Goal: Transaction & Acquisition: Purchase product/service

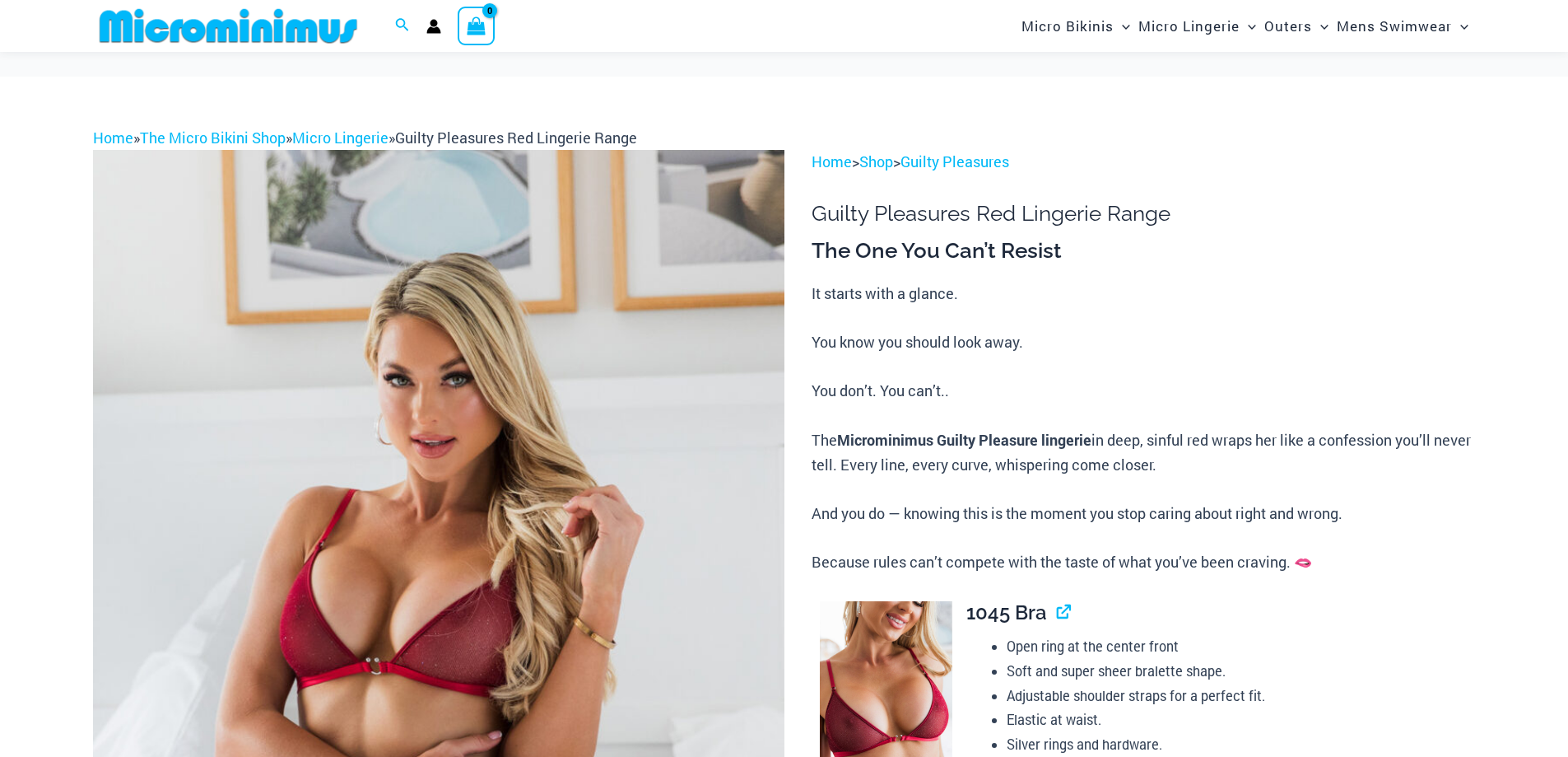
click at [549, 236] on img at bounding box center [439, 669] width 692 height 1038
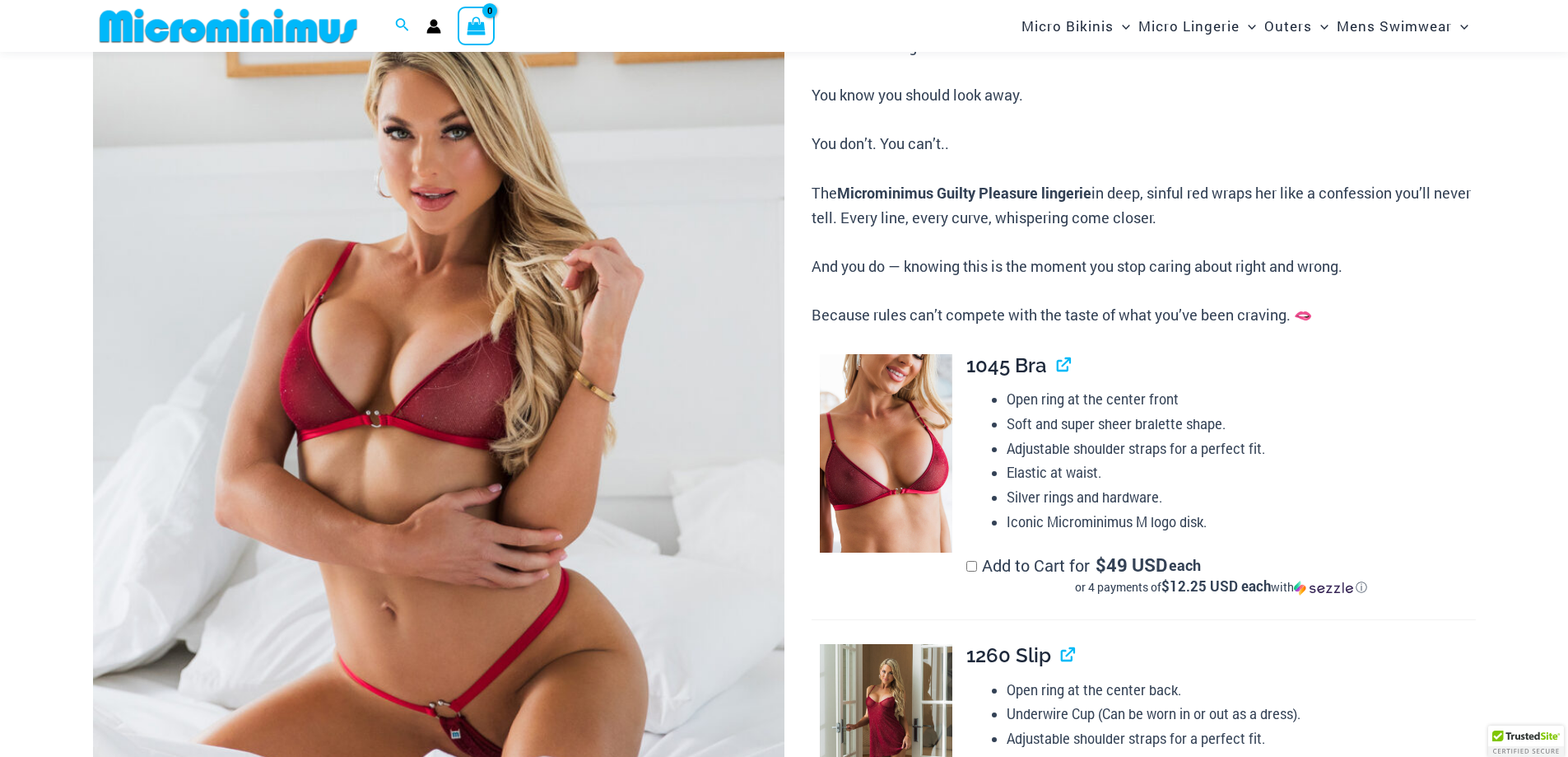
click at [549, 236] on img at bounding box center [439, 421] width 692 height 1038
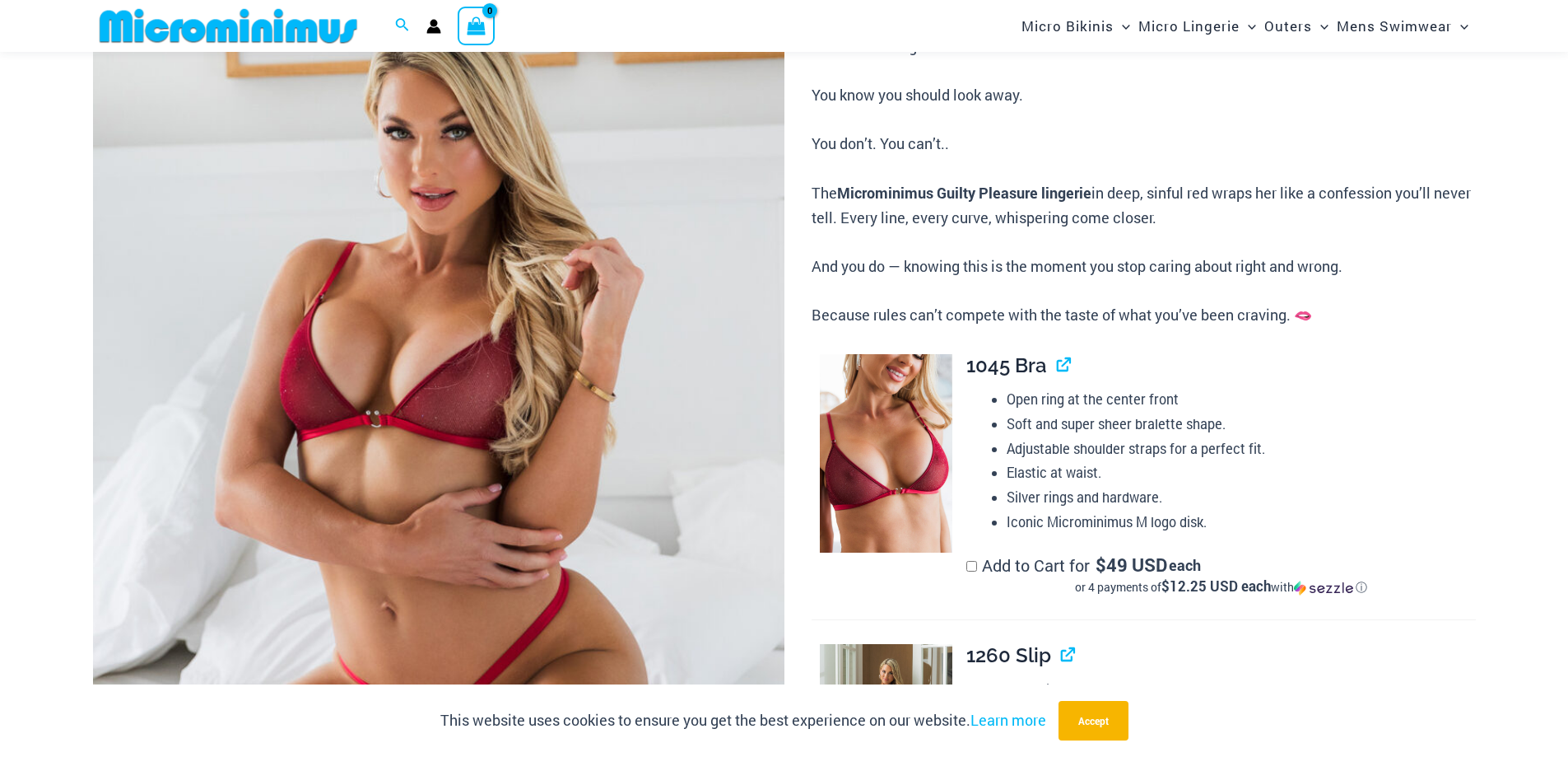
click at [650, 522] on img at bounding box center [439, 421] width 692 height 1038
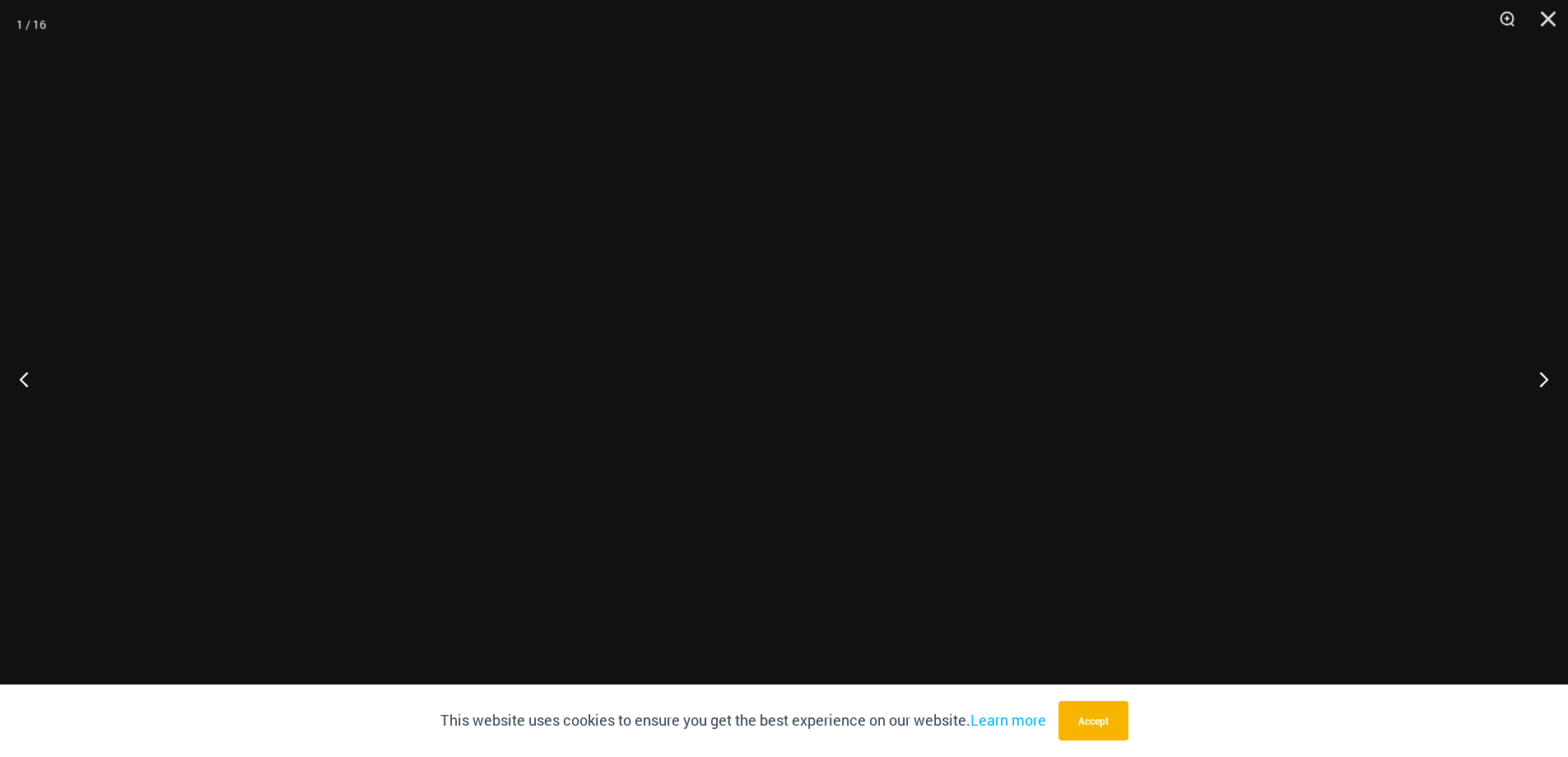
click at [565, 49] on div at bounding box center [565, 49] width 0 height 0
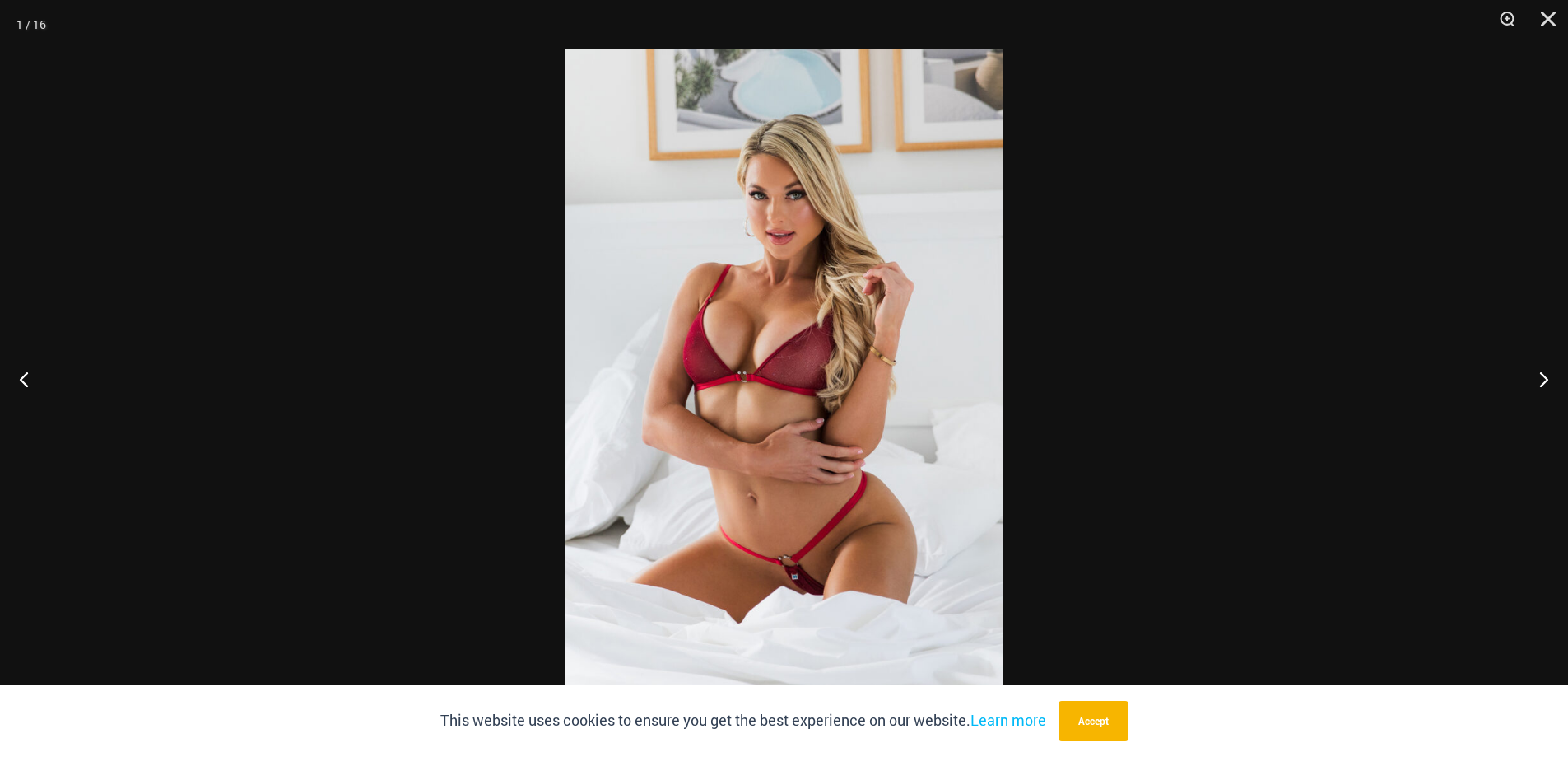
click at [964, 308] on img at bounding box center [784, 378] width 439 height 658
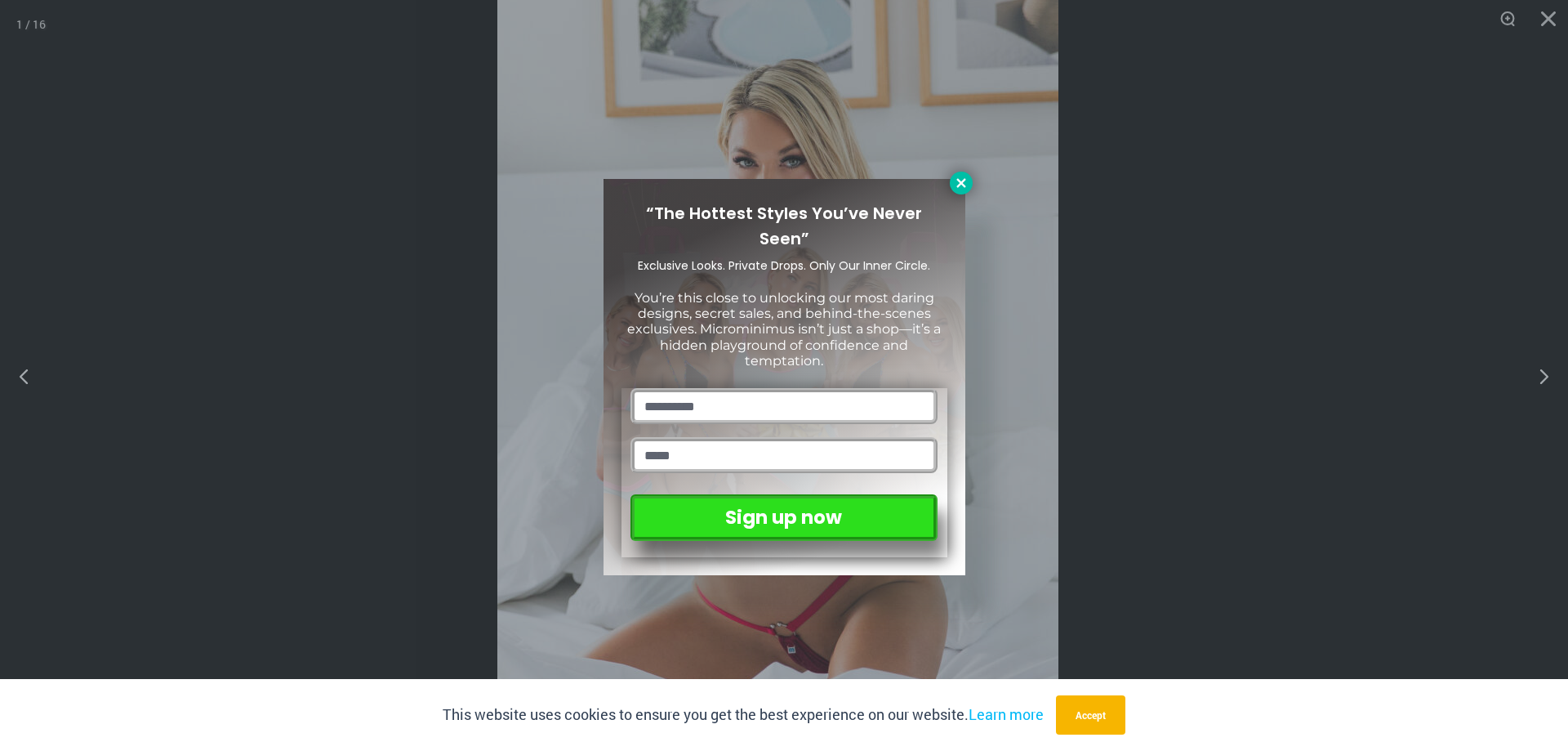
click at [967, 183] on icon at bounding box center [961, 183] width 15 height 15
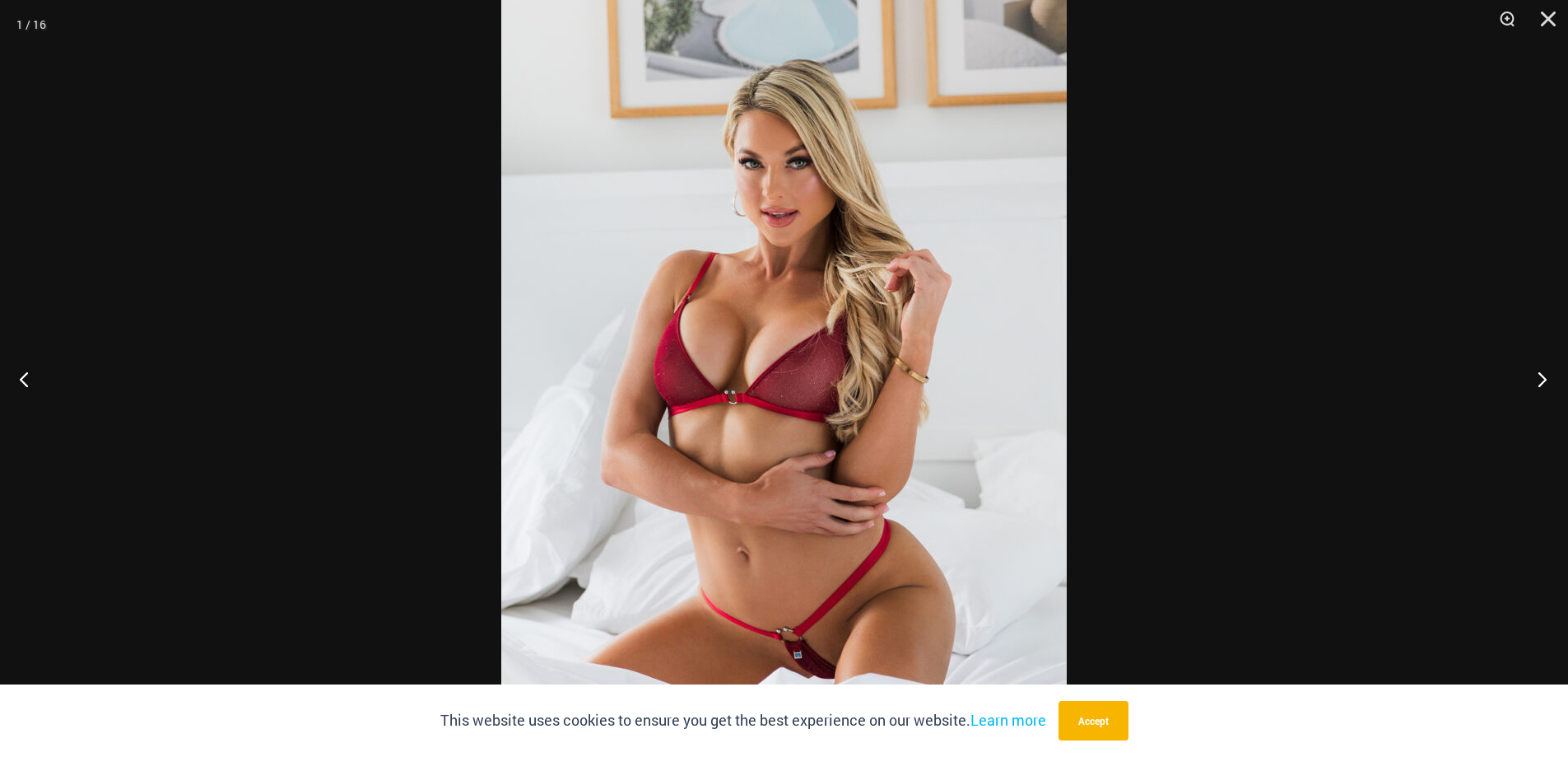
click at [1545, 377] on button "Next" at bounding box center [1537, 378] width 62 height 83
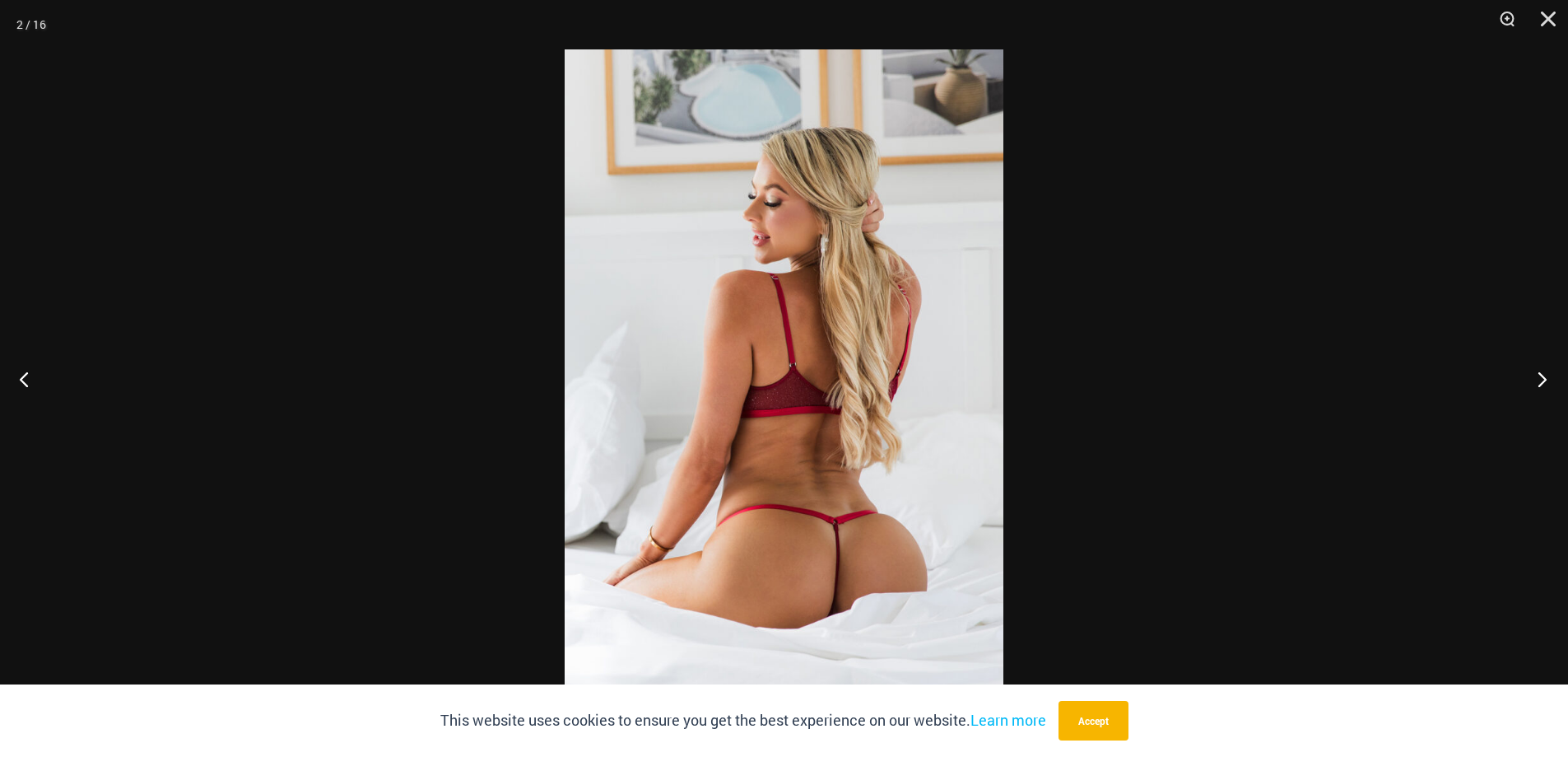
click at [1545, 377] on button "Next" at bounding box center [1537, 378] width 62 height 83
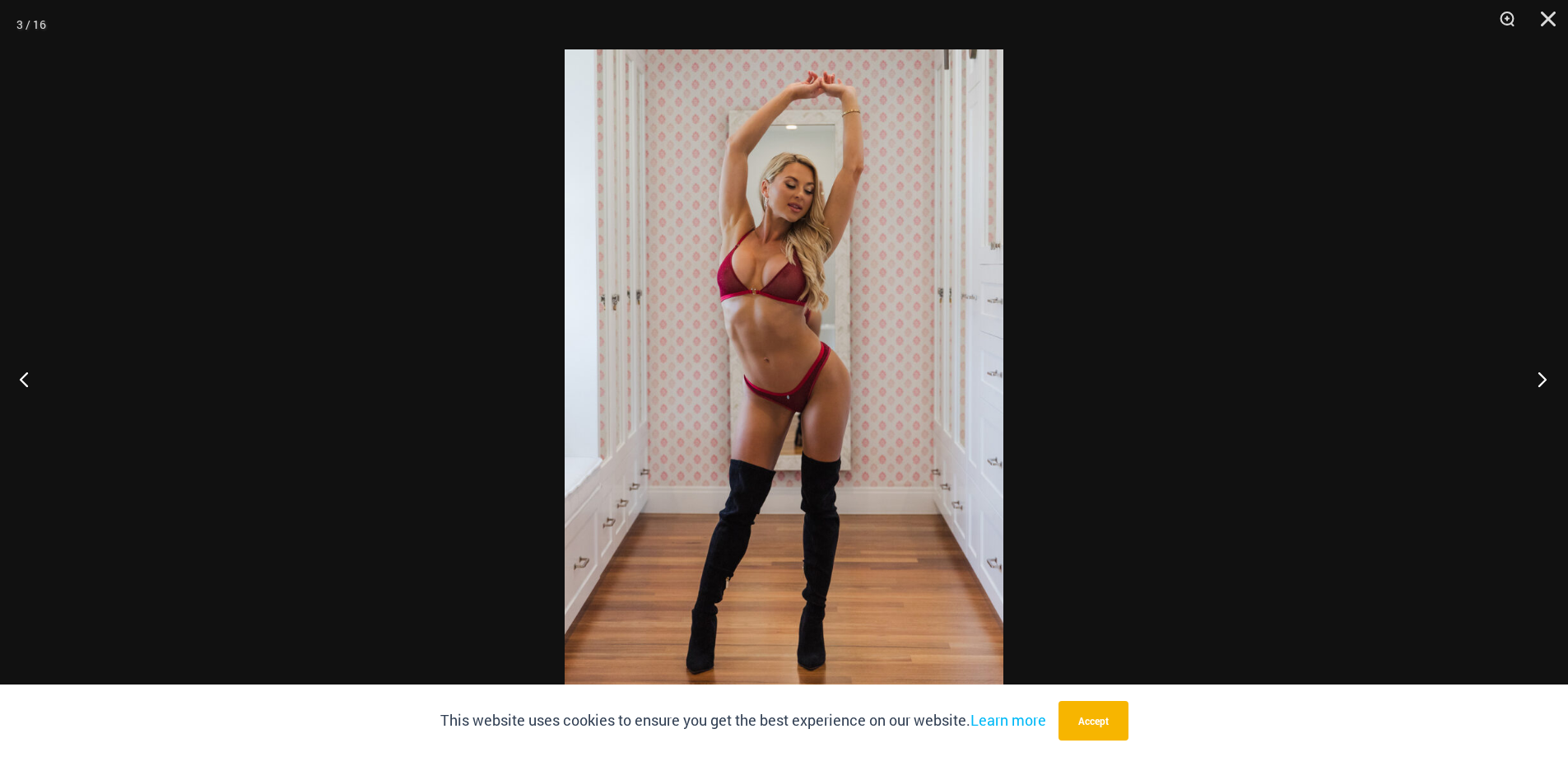
click at [1545, 377] on button "Next" at bounding box center [1537, 378] width 62 height 83
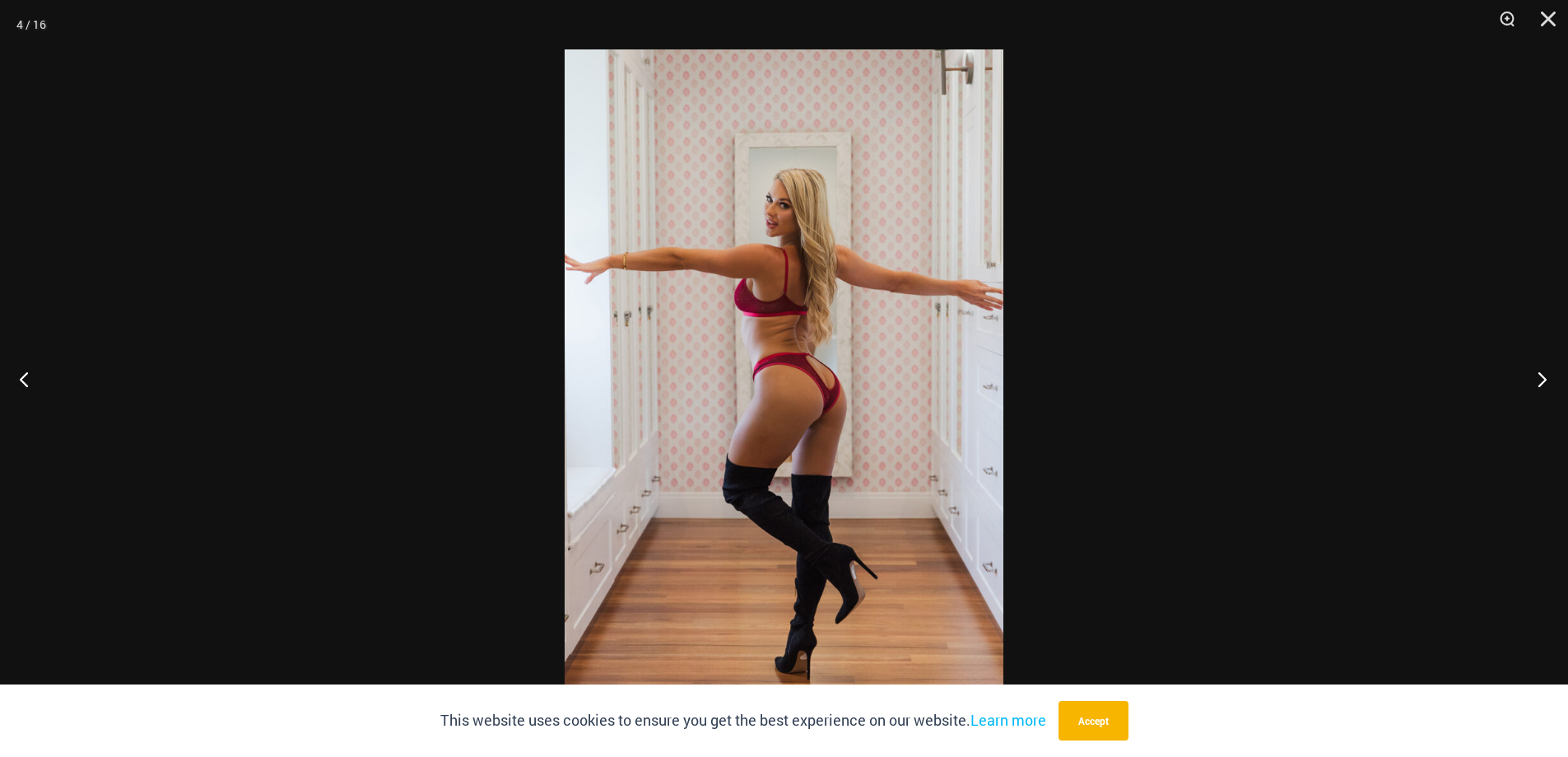
click at [1545, 377] on button "Next" at bounding box center [1537, 378] width 62 height 83
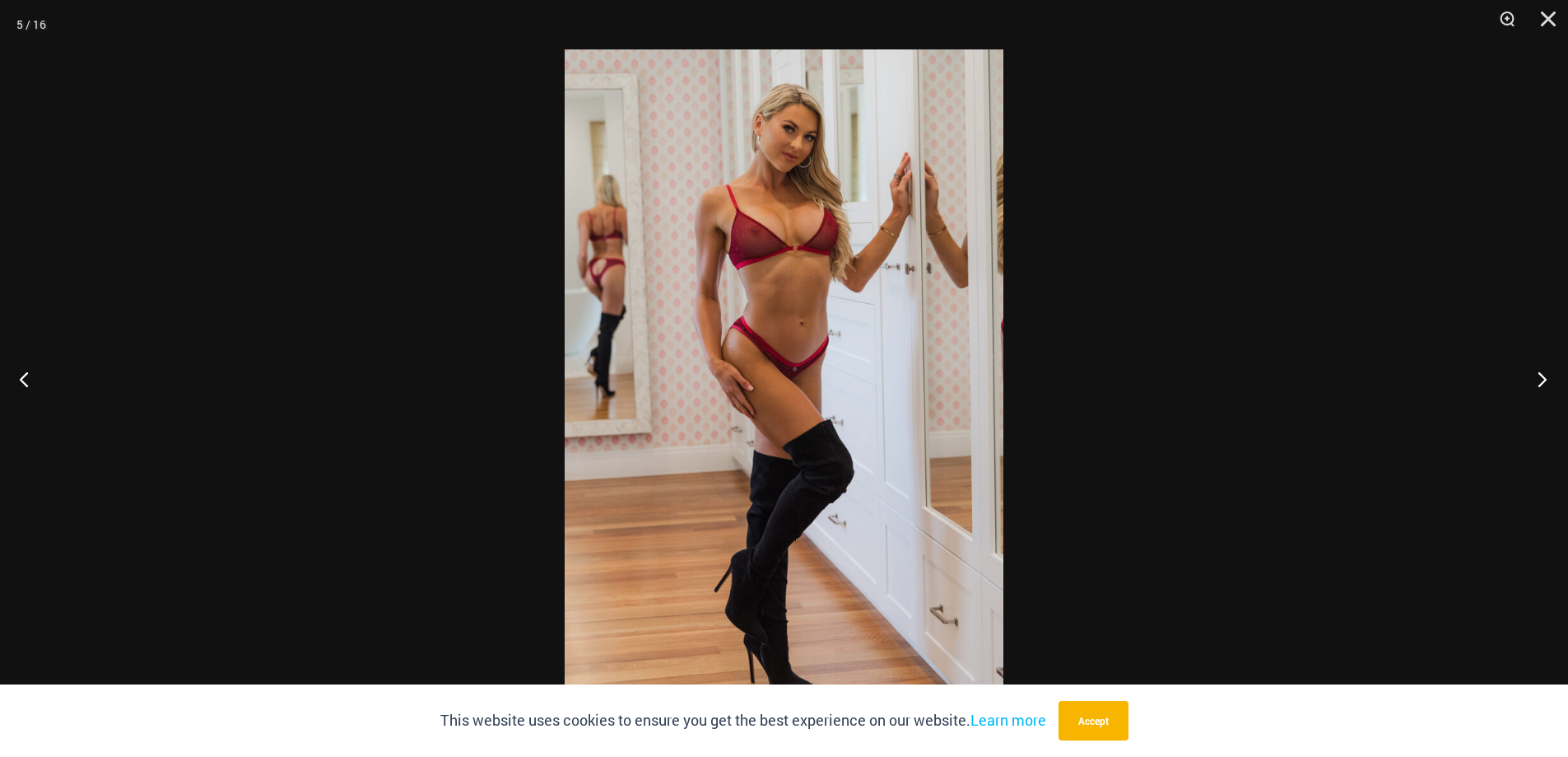
click at [1545, 377] on button "Next" at bounding box center [1537, 378] width 62 height 83
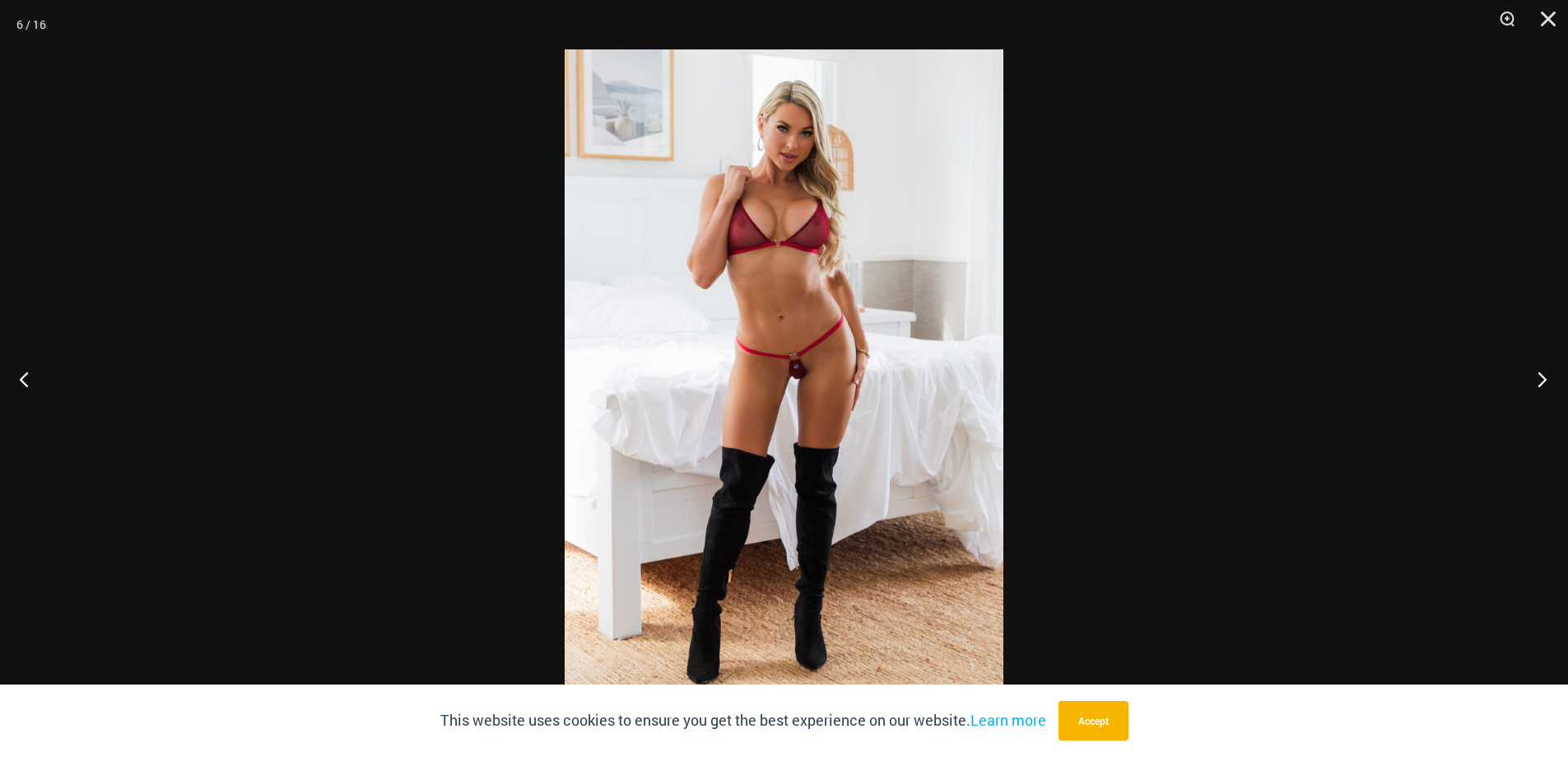
click at [1545, 377] on button "Next" at bounding box center [1537, 378] width 62 height 83
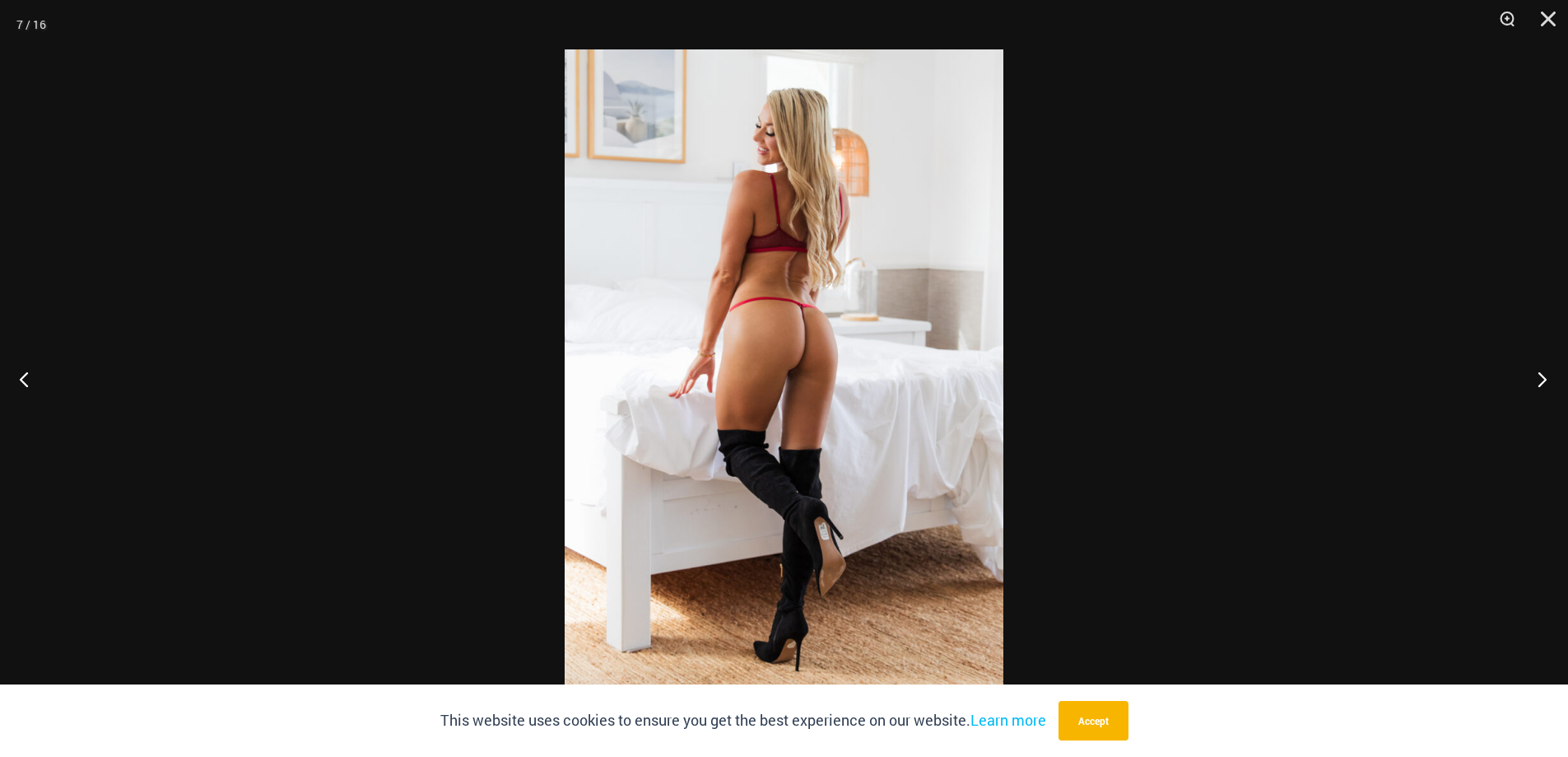
click at [1545, 377] on button "Next" at bounding box center [1537, 378] width 62 height 83
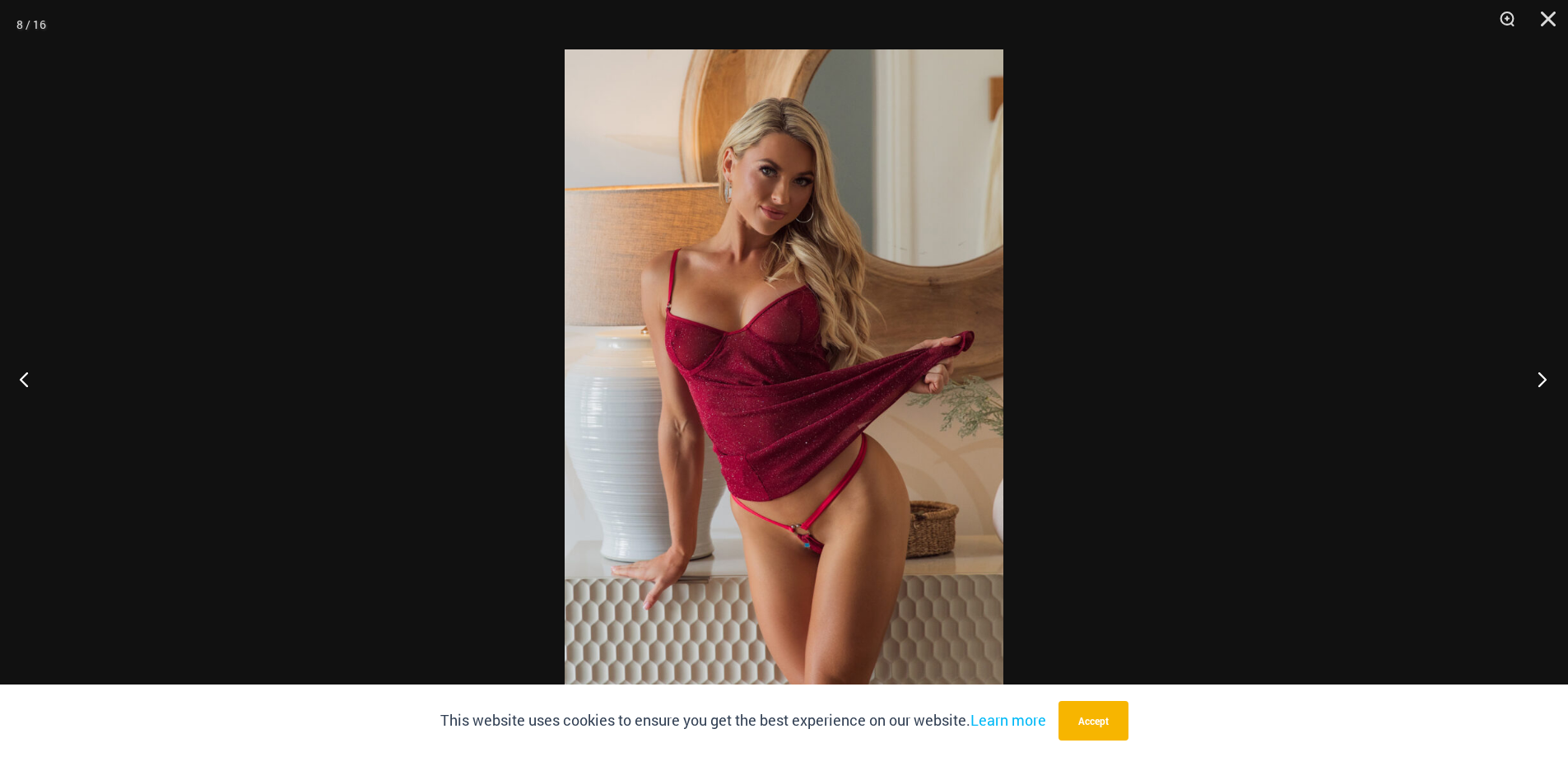
click at [1545, 377] on button "Next" at bounding box center [1537, 378] width 62 height 83
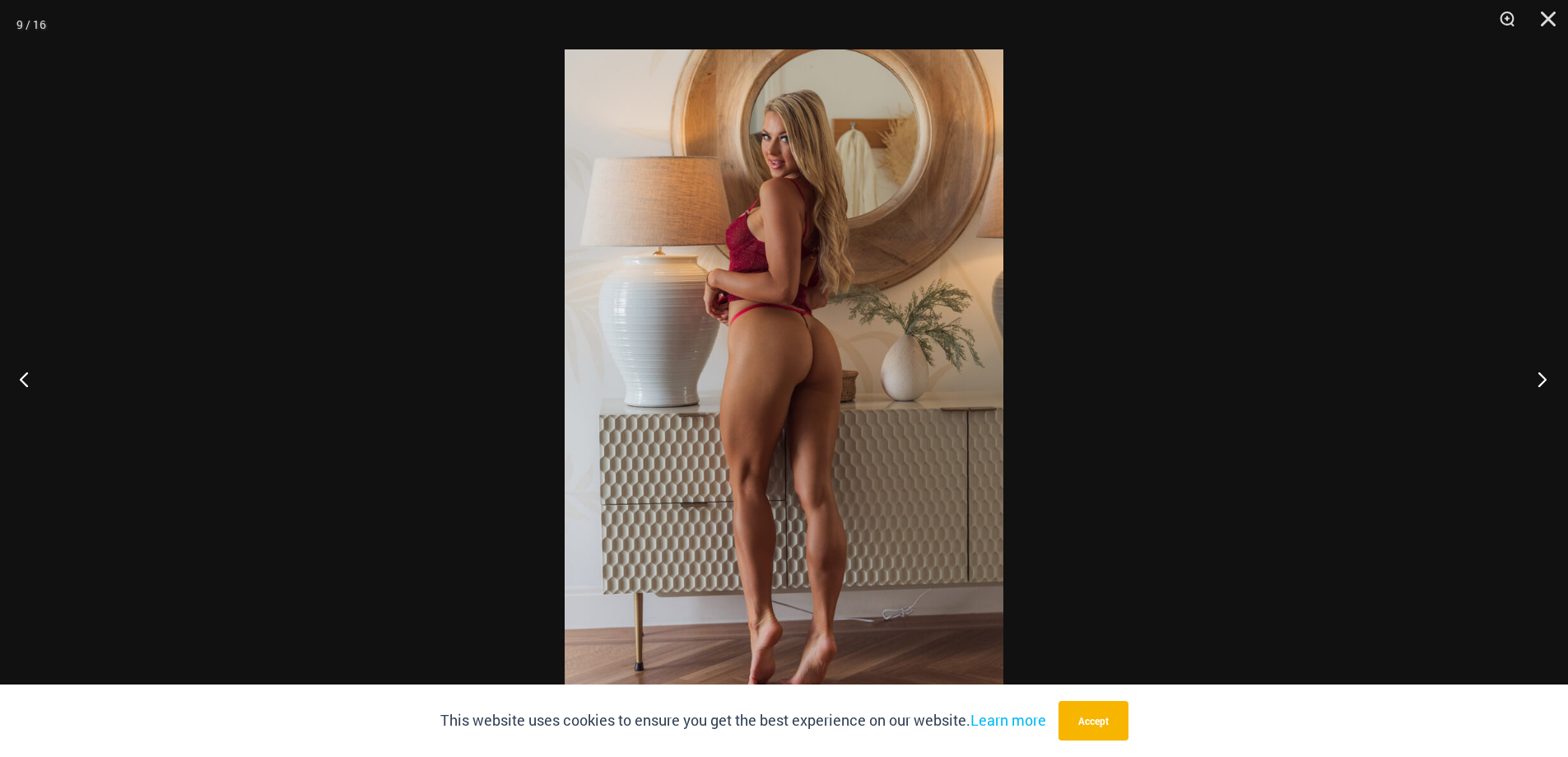
click at [1545, 377] on button "Next" at bounding box center [1537, 378] width 62 height 83
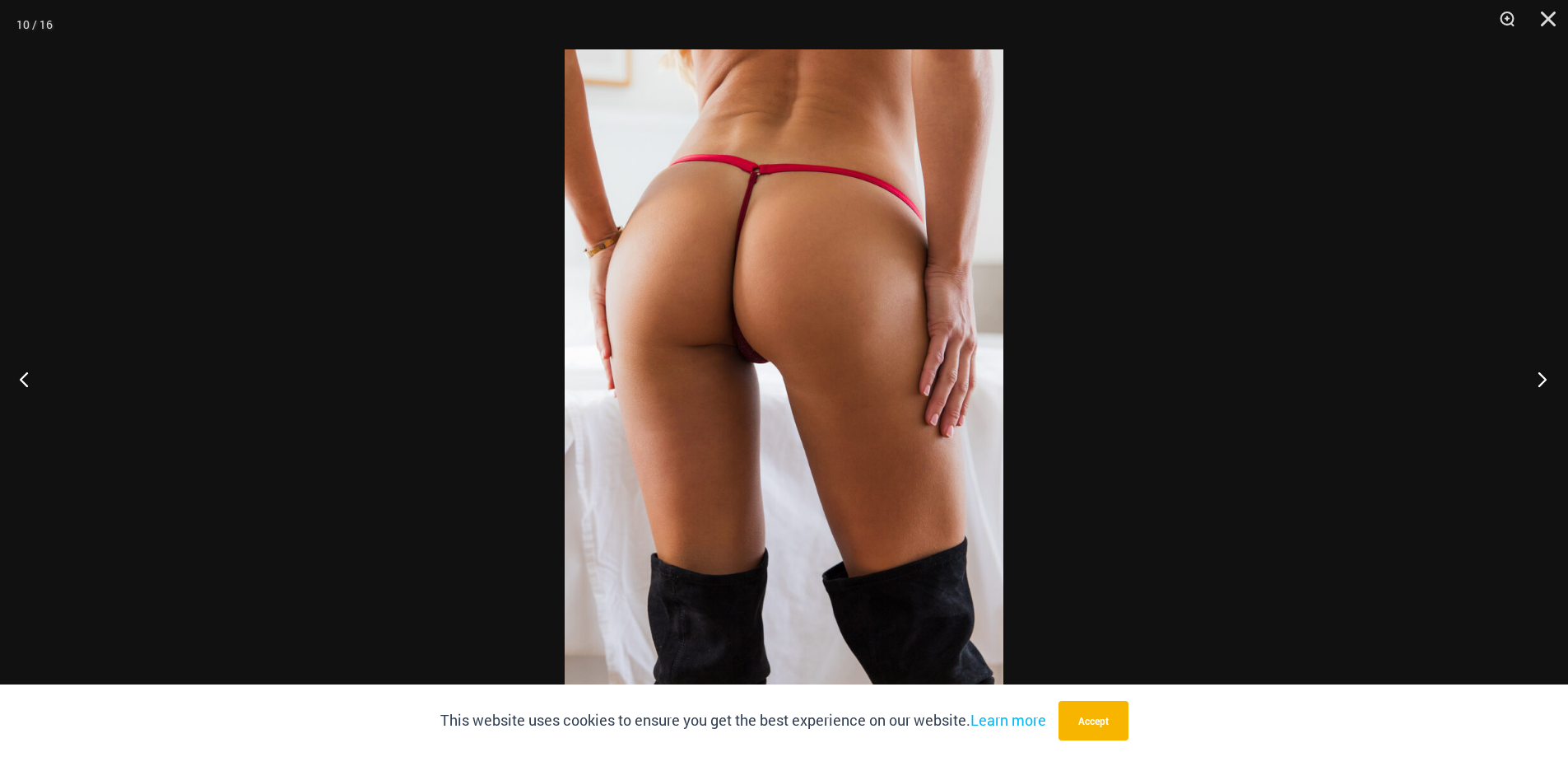
click at [1545, 377] on button "Next" at bounding box center [1537, 378] width 62 height 83
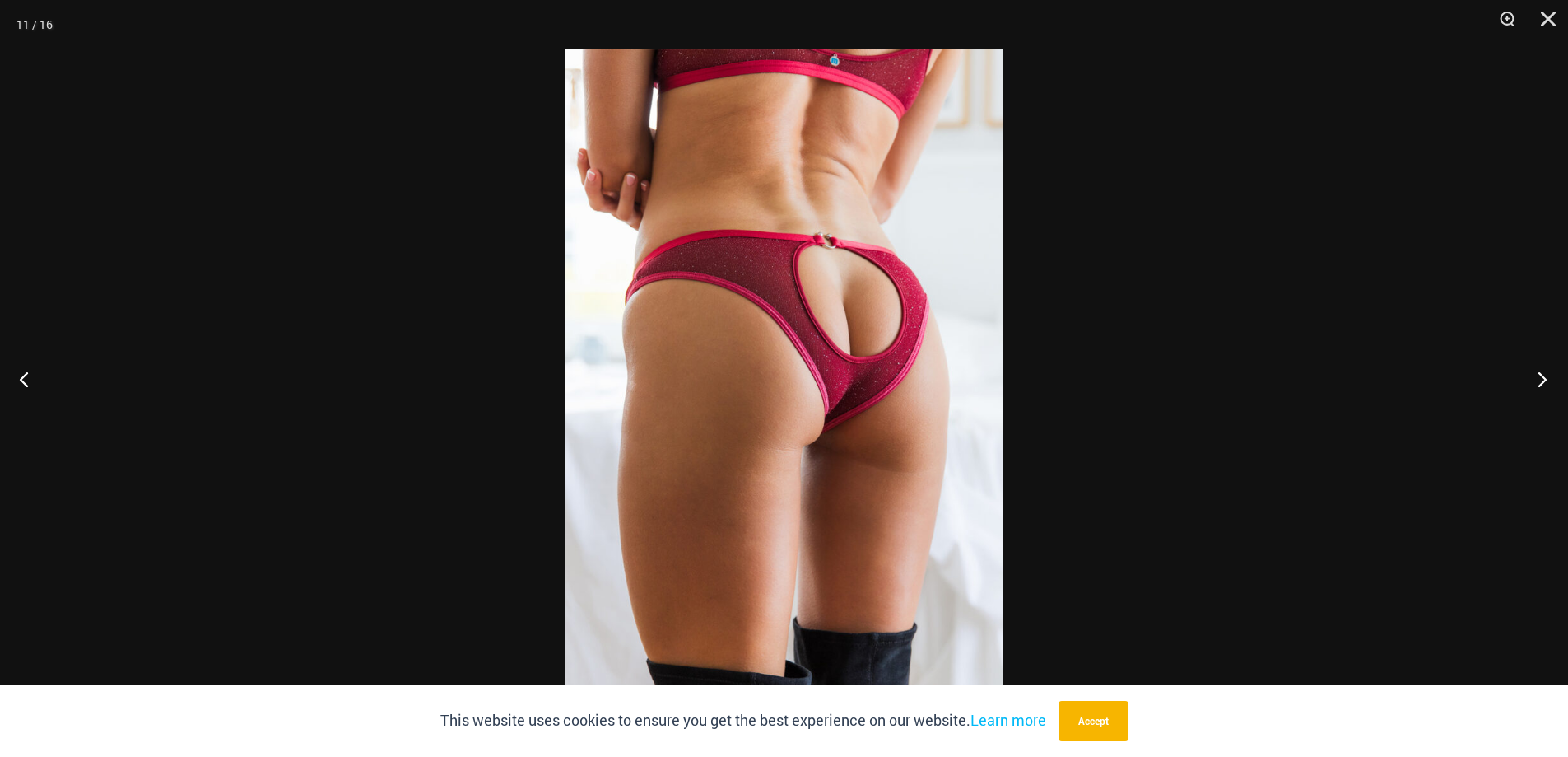
click at [1545, 377] on button "Next" at bounding box center [1537, 378] width 62 height 83
